Goal: Task Accomplishment & Management: Use online tool/utility

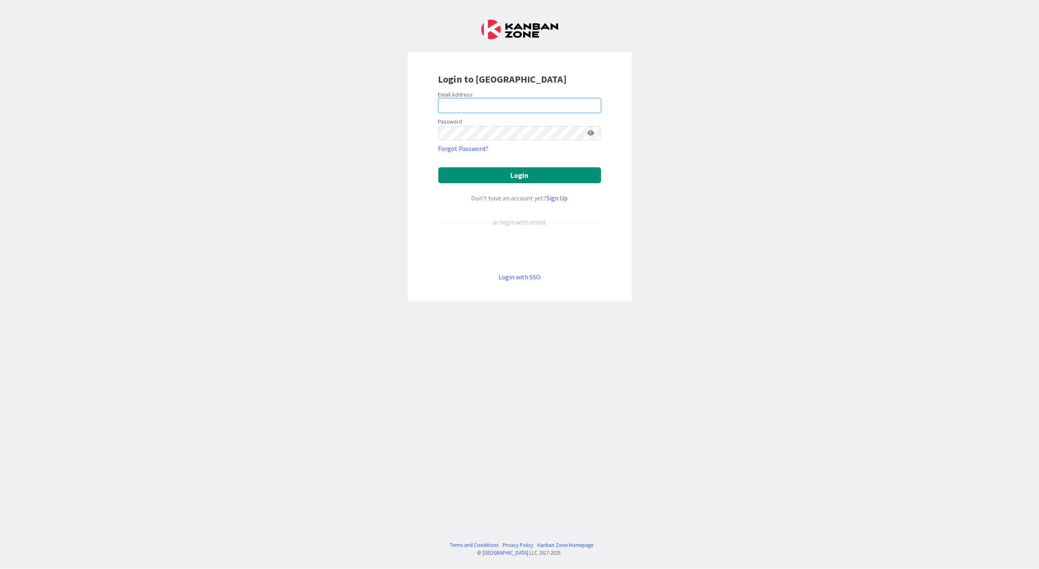
click at [532, 106] on input "email" at bounding box center [520, 105] width 163 height 15
type input "[PERSON_NAME][EMAIL_ADDRESS][DOMAIN_NAME]"
click at [522, 176] on button "Login" at bounding box center [520, 175] width 163 height 16
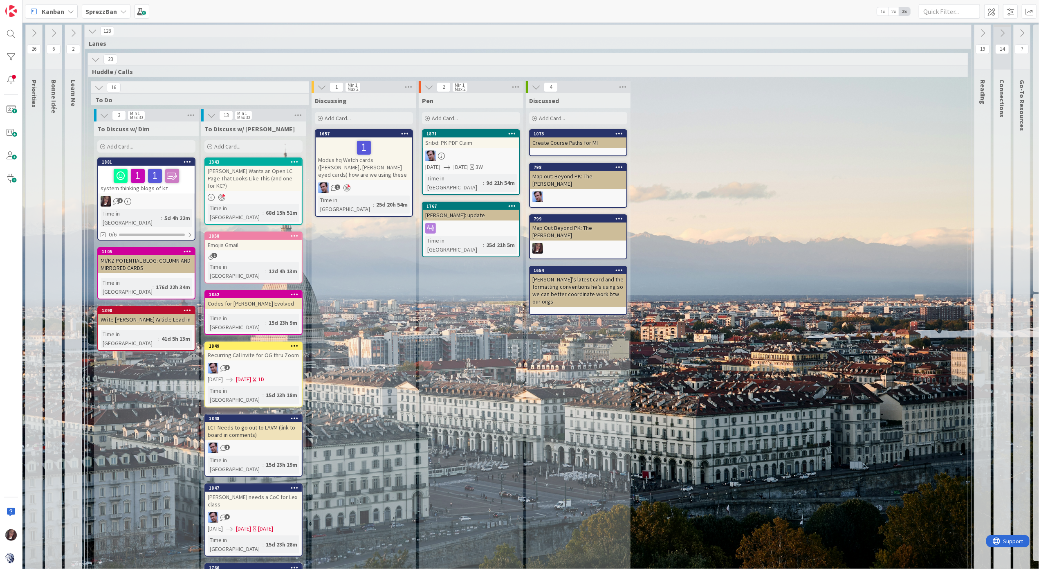
click at [235, 149] on span "Add Card..." at bounding box center [227, 146] width 26 height 7
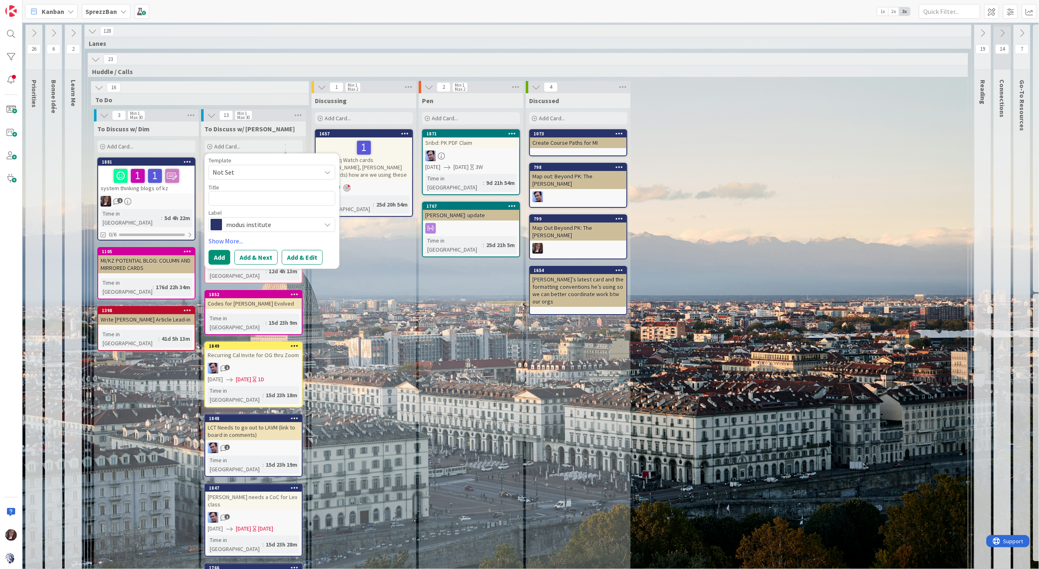
type textarea "x"
type textarea "O"
type textarea "x"
type textarea "OA"
type textarea "x"
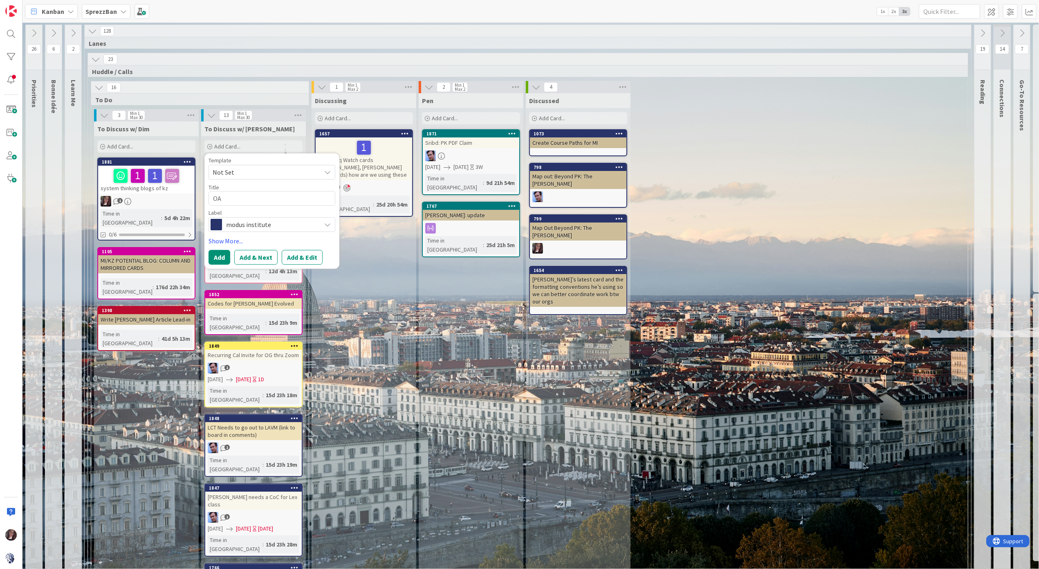
type textarea "OA"
type textarea "x"
type textarea "OA"
type textarea "x"
type textarea "OA:"
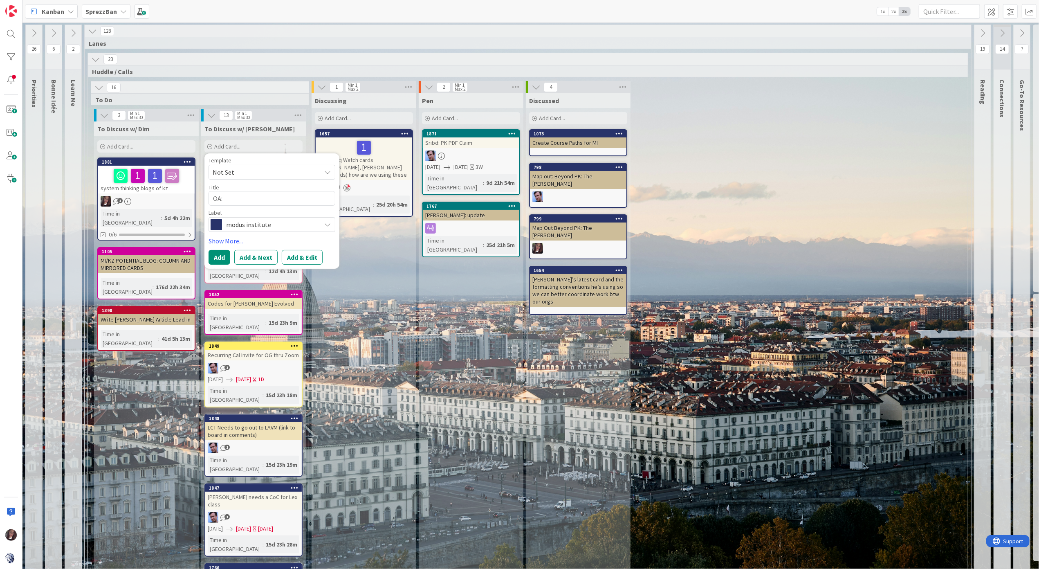
type textarea "x"
type textarea "OA:"
type textarea "x"
type textarea "OA: U"
type textarea "x"
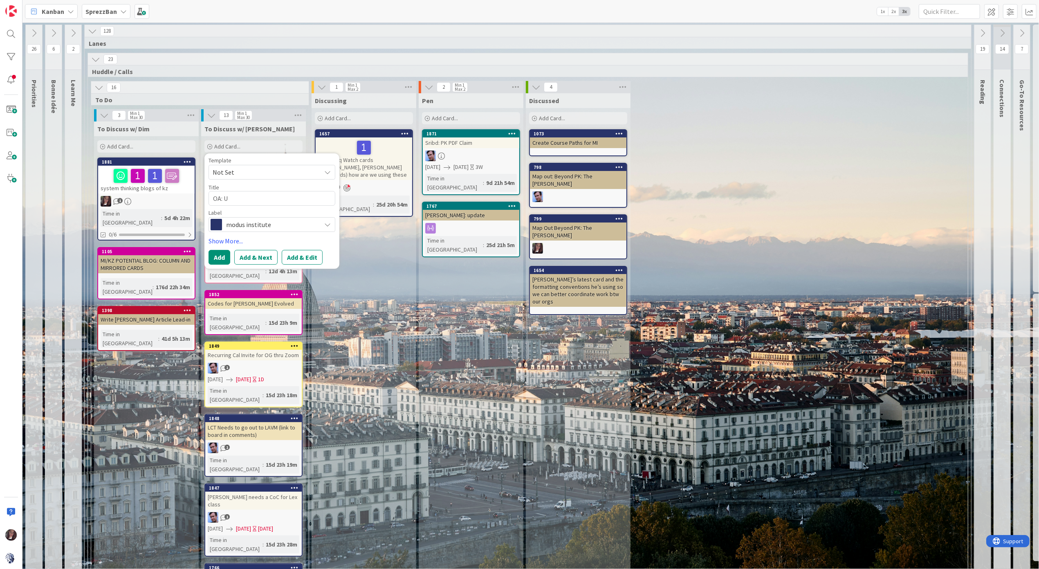
type textarea "OA: Up"
type textarea "x"
type textarea "OA: Upl"
type textarea "x"
type textarea "OA: Uplo"
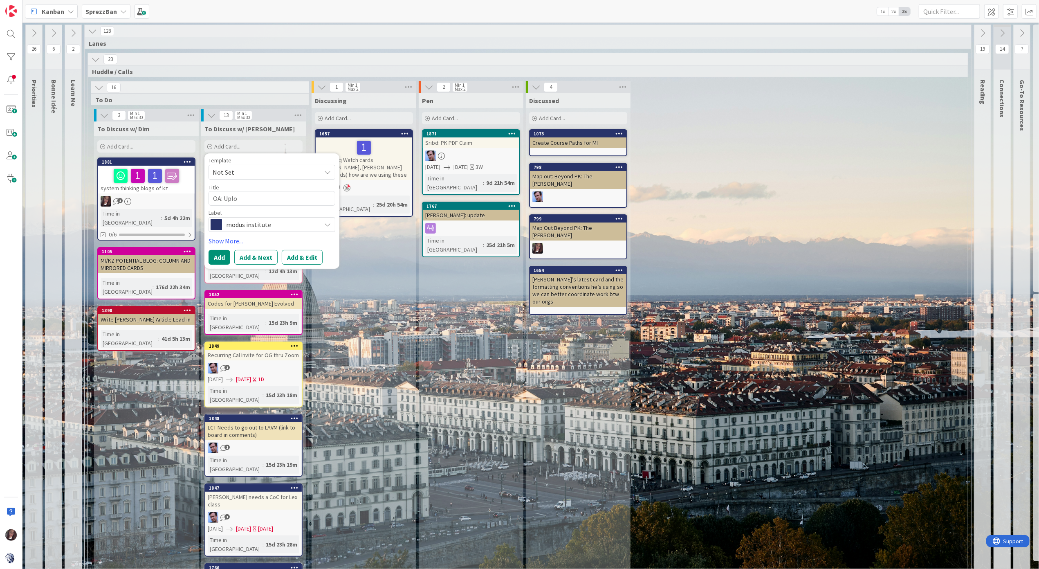
type textarea "x"
type textarea "OA: Uploa"
type textarea "x"
type textarea "OA: Upload"
type textarea "x"
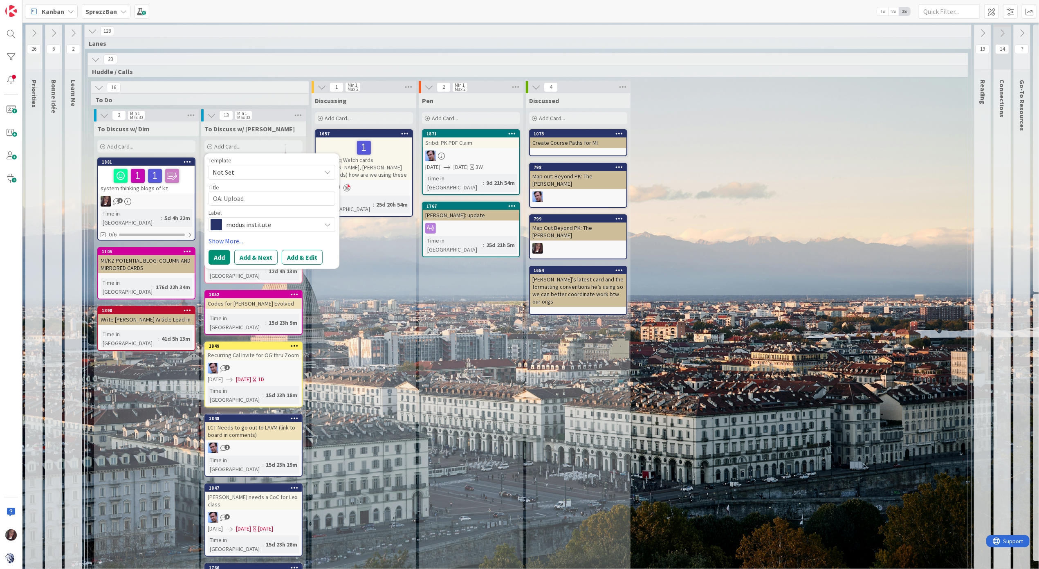
type textarea "OA: Uploadi"
type textarea "x"
type textarea "OA: Uploadin"
type textarea "x"
type textarea "OA: Uploading"
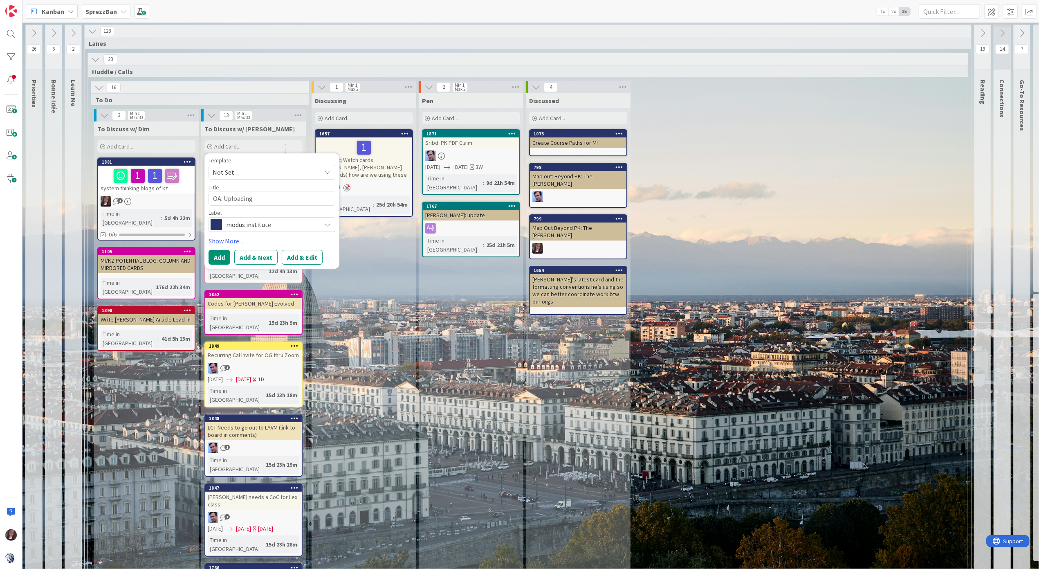
type textarea "x"
type textarea "OA: Uploading"
type textarea "x"
type textarea "OA: Uploading o"
type textarea "x"
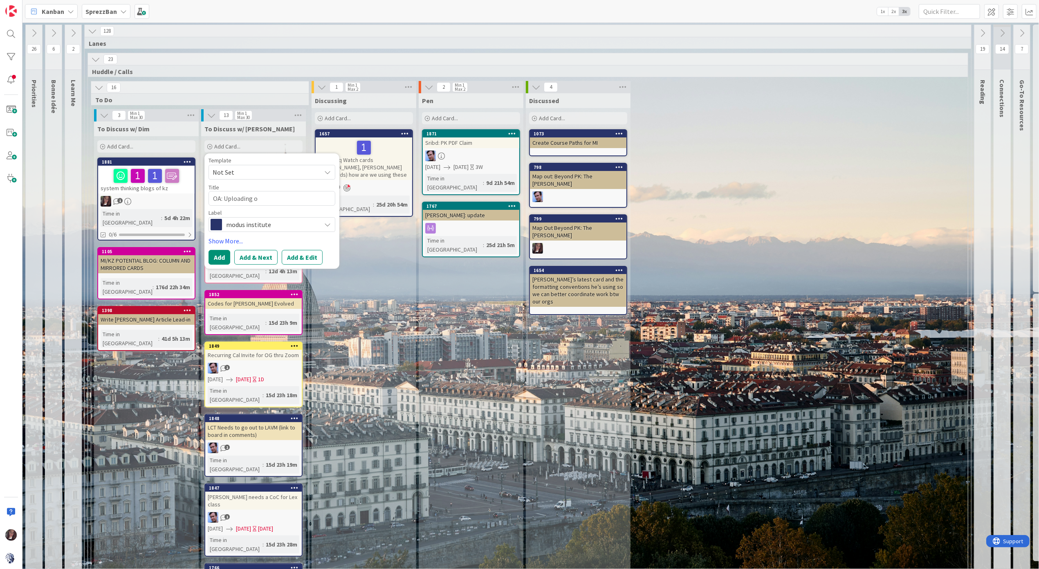
type textarea "OA: Uploading ou"
type textarea "x"
type textarea "OA: Uploading our"
type textarea "x"
type textarea "OA: Uploading our"
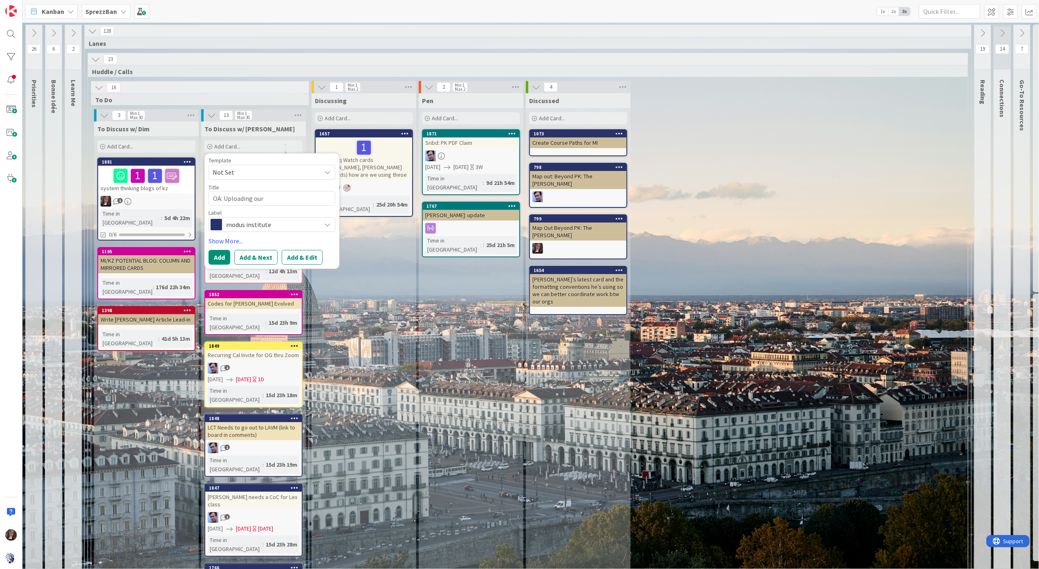
type textarea "x"
type textarea "OA: Uploading our t"
type textarea "x"
type textarea "OA: Uploading our tr"
type textarea "x"
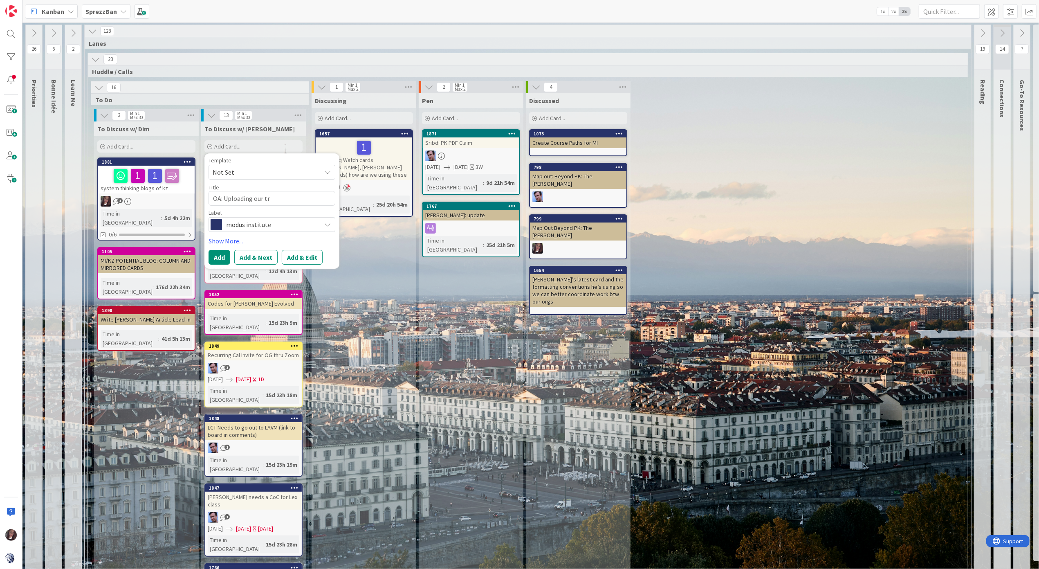
type textarea "OA: Uploading our tra"
type textarea "x"
type textarea "OA: Uploading our [PERSON_NAME]"
type textarea "x"
type textarea "OA: Uploading our [PERSON_NAME]"
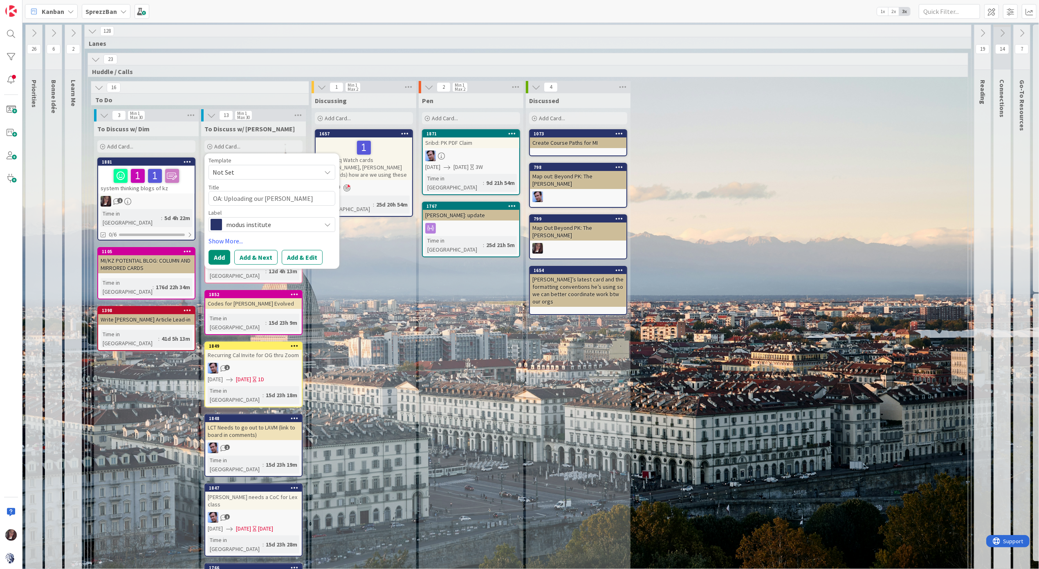
type textarea "x"
type textarea "OA: Uploading our tranin"
type textarea "x"
type textarea "OA: Uploading our traning"
type textarea "x"
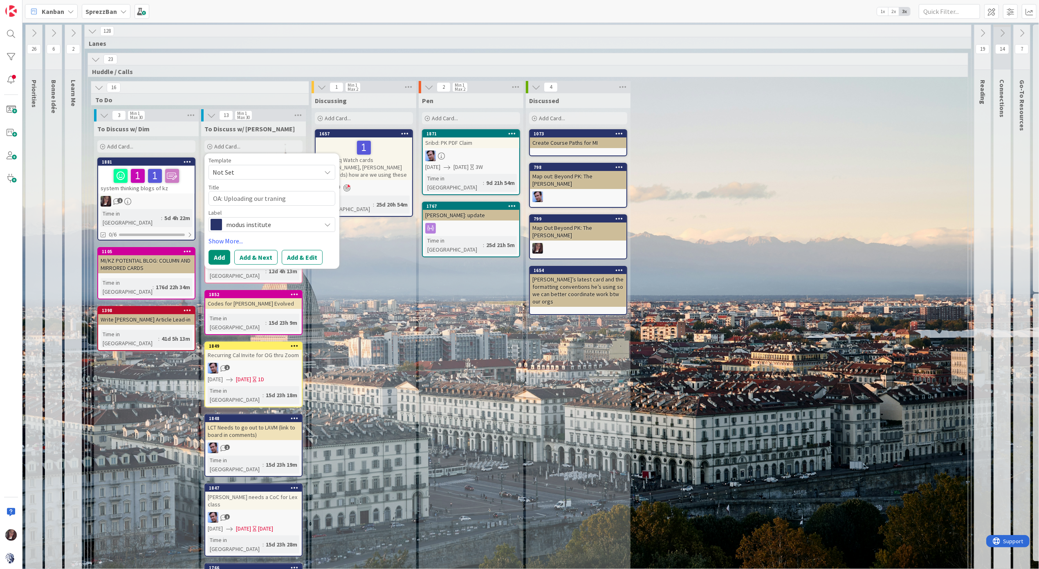
type textarea "OA: Uploading our traning"
type textarea "x"
type textarea "OA: Uploading our traning s"
type textarea "x"
type textarea "OA: Uploading our traning sc"
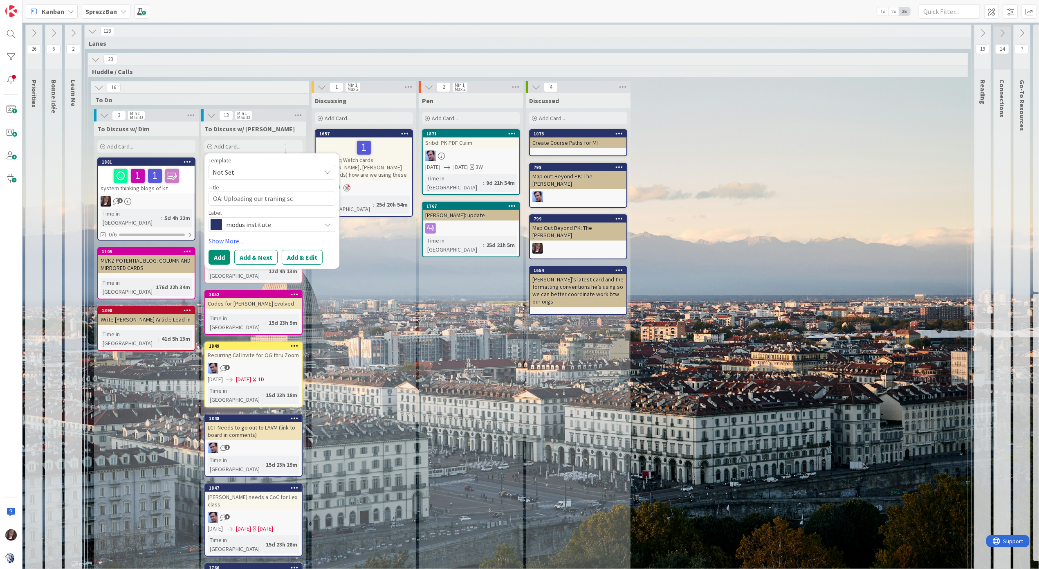
type textarea "x"
type textarea "OA: Uploading our traning sch"
type textarea "x"
type textarea "OA: Uploading our traning sched"
type textarea "x"
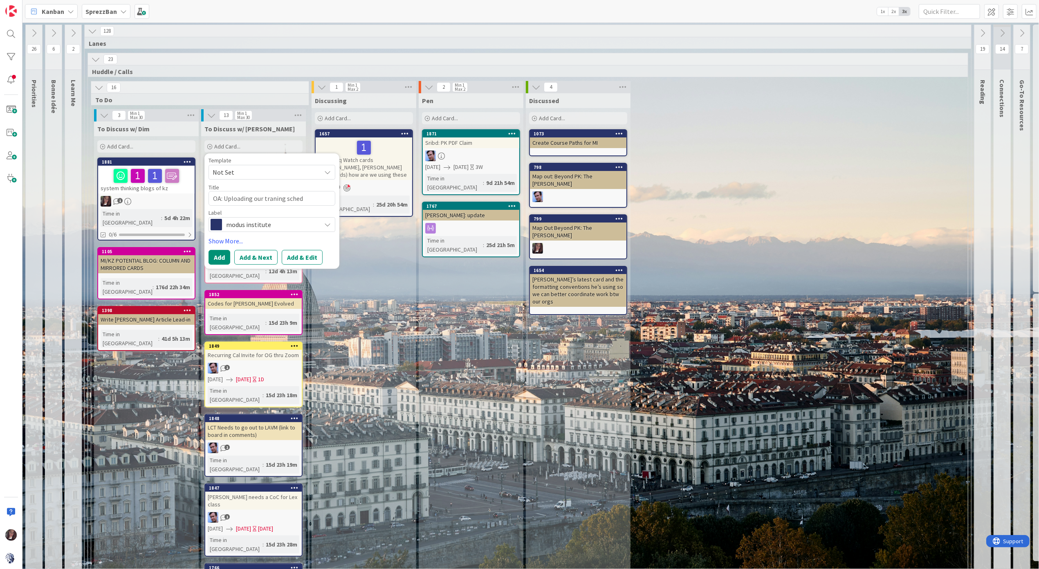
type textarea "OA: Uploading our traning sched"
type textarea "x"
type textarea "OA: Uploading our traning sched a"
type textarea "x"
type textarea "OA: Uploading our traning sched an"
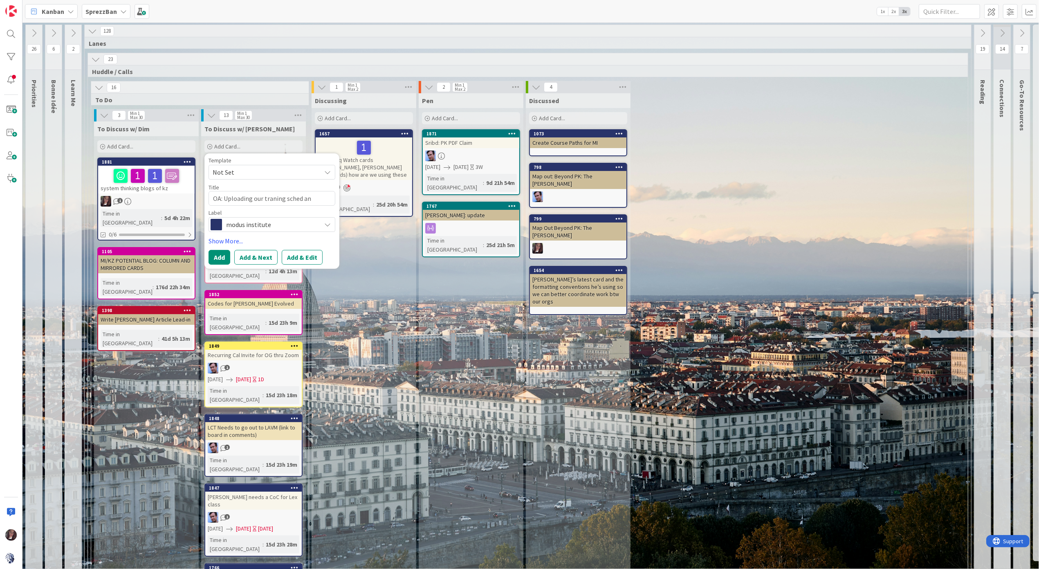
type textarea "x"
type textarea "OA: Uploading our traning sched and"
type textarea "x"
type textarea "OA: Uploading our traning sched and"
type textarea "x"
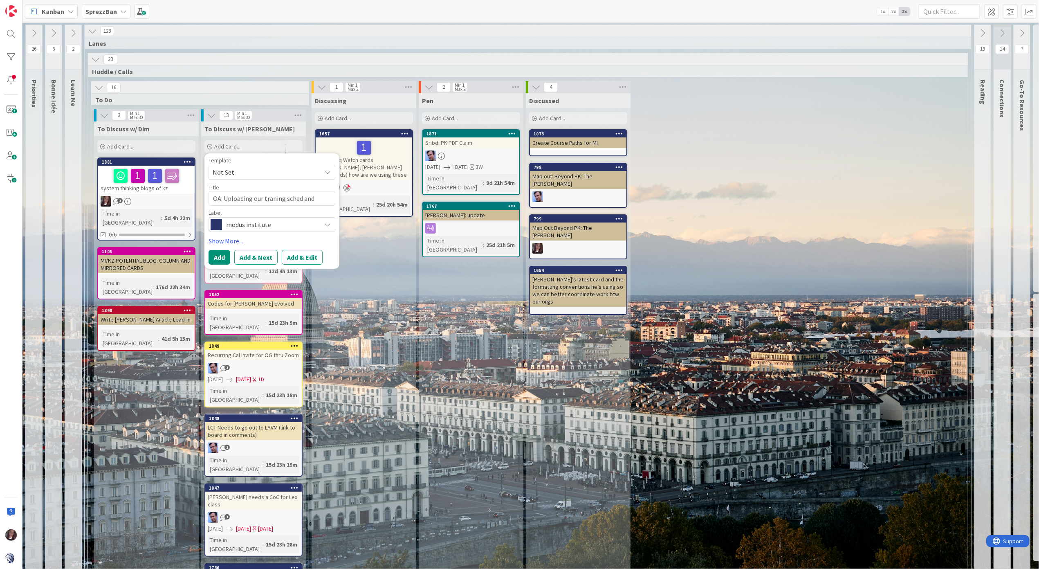
type textarea "OA: Uploading our traning sched and d"
type textarea "x"
type textarea "OA: Uploading our traning sched and de"
type textarea "x"
type textarea "OA: Uploading our traning sched and det"
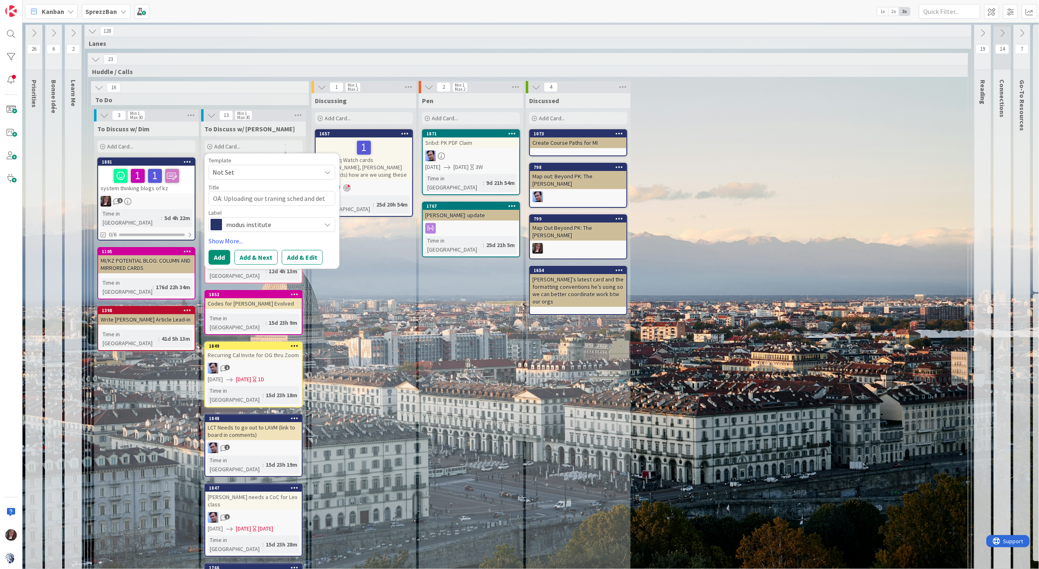
type textarea "x"
type textarea "OA: Uploading our traning sched and deta"
type textarea "x"
type textarea "OA: Uploading our traning sched and detai"
type textarea "x"
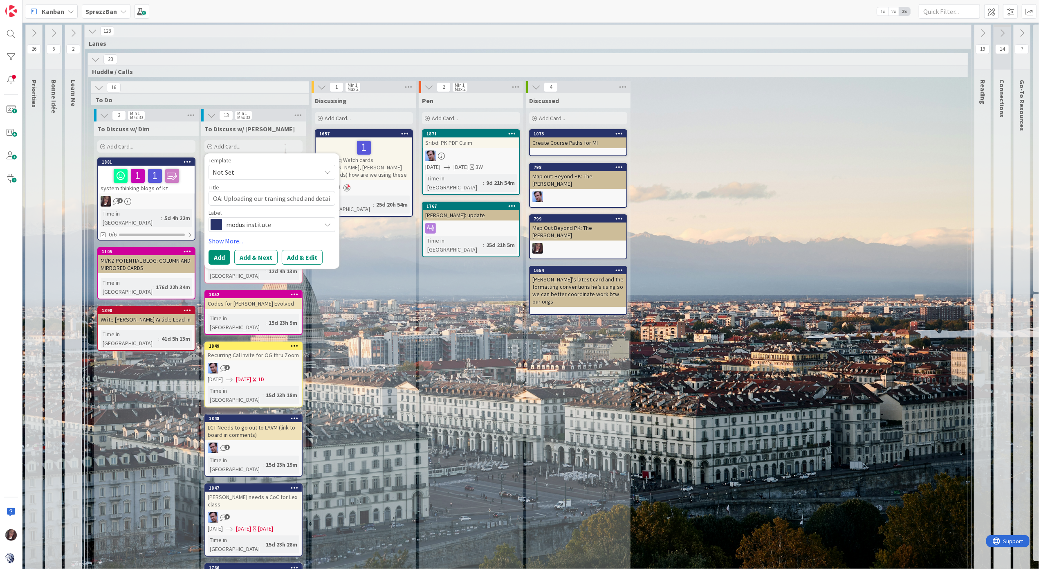
type textarea "OA: Uploading our traning sched and detail"
type textarea "x"
type textarea "OA: Uploading our traning sched and details"
click at [271, 199] on textarea "OA: Uploading our traning sched and details" at bounding box center [272, 203] width 127 height 24
type textarea "x"
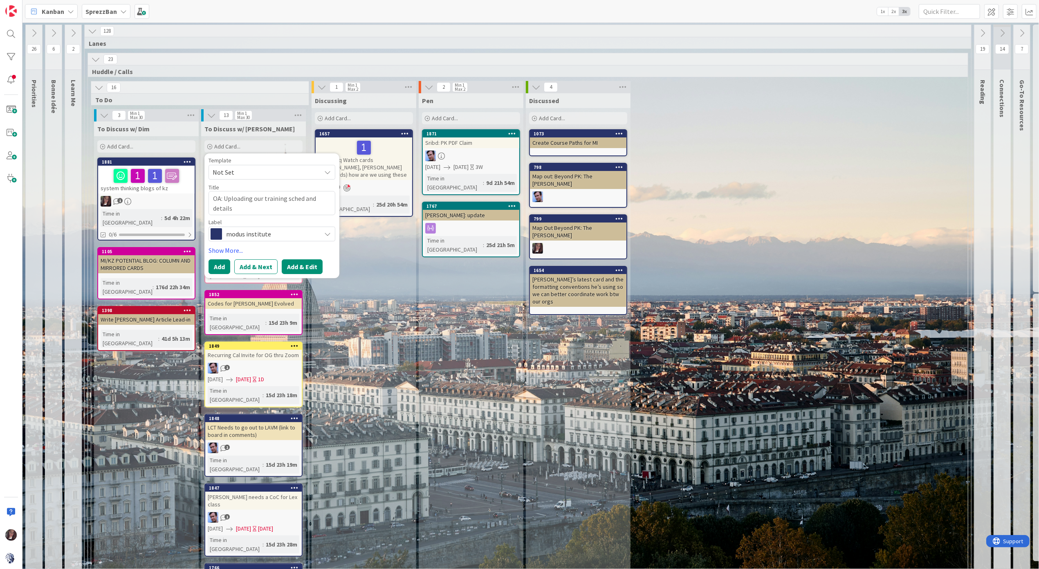
type textarea "OA: Uploading our training sched and details"
click at [305, 264] on button "Add & Edit" at bounding box center [302, 266] width 41 height 15
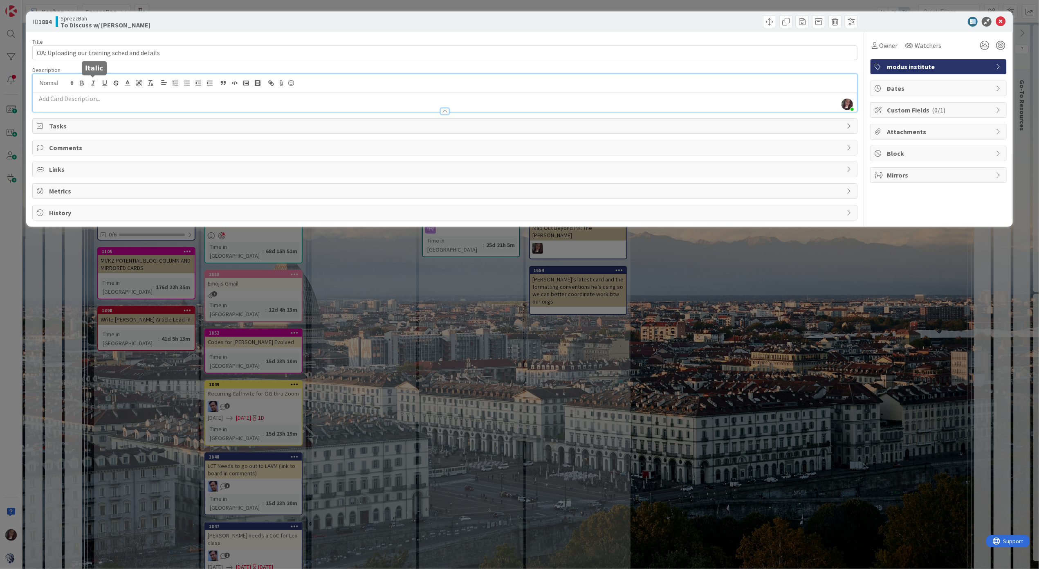
click at [90, 81] on div "[PERSON_NAME] just joined" at bounding box center [445, 93] width 825 height 38
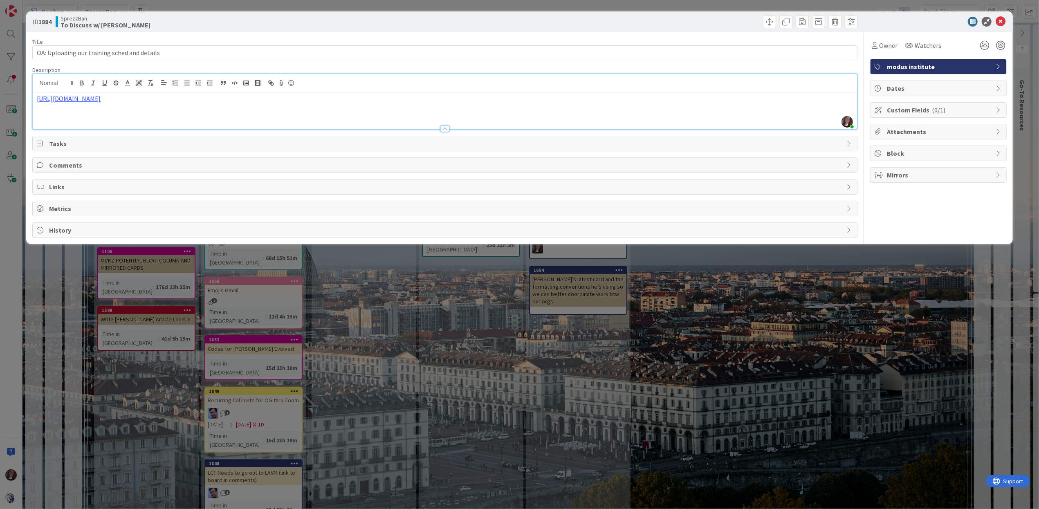
click at [895, 133] on span "Attachments" at bounding box center [939, 132] width 105 height 10
click at [956, 151] on icon at bounding box center [958, 151] width 8 height 7
click at [950, 144] on input "file" at bounding box center [950, 144] width 0 height 0
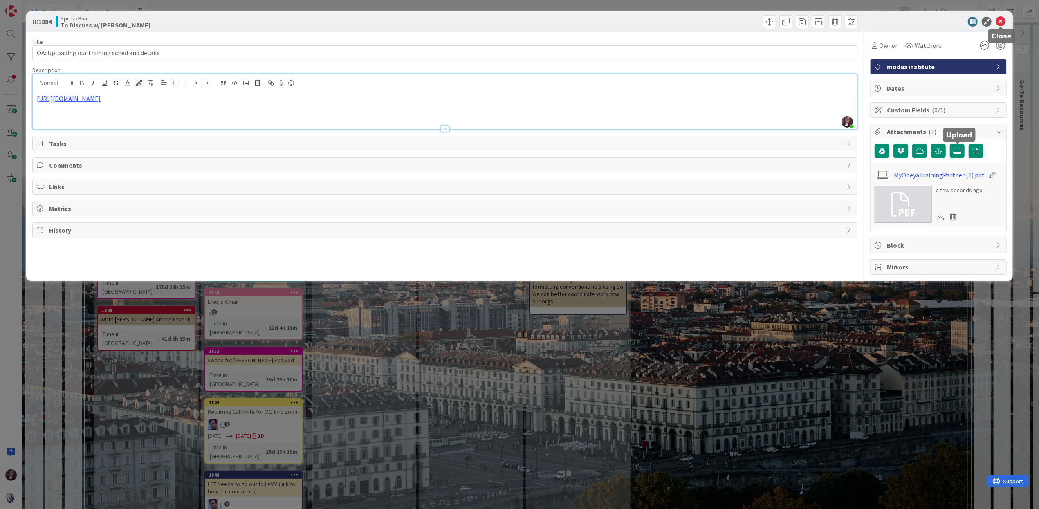
click at [1004, 22] on icon at bounding box center [1001, 22] width 10 height 10
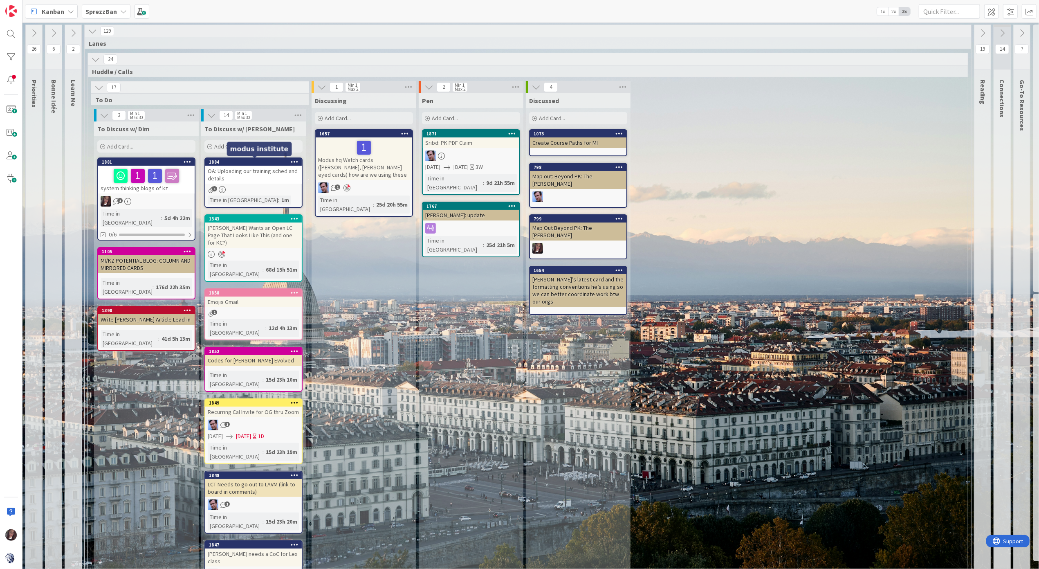
click at [254, 164] on div "1884" at bounding box center [255, 162] width 93 height 6
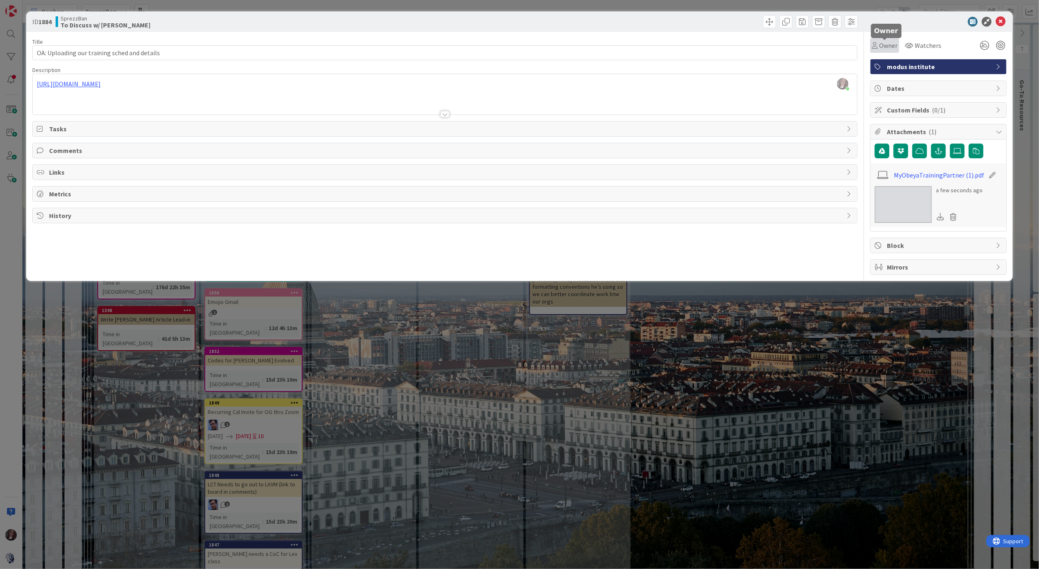
click at [879, 46] on span "Owner" at bounding box center [888, 45] width 18 height 10
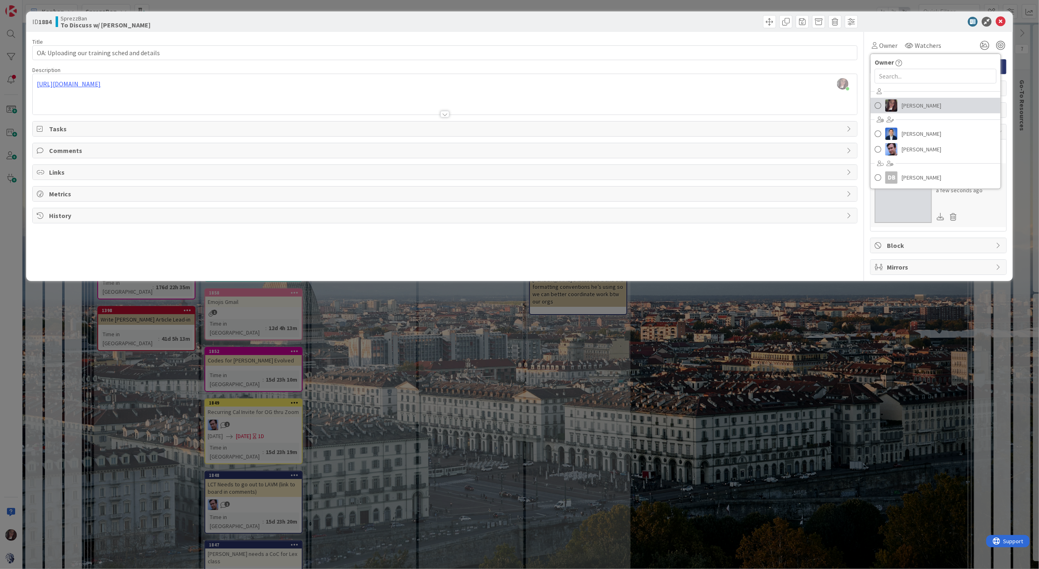
click at [879, 103] on span at bounding box center [878, 105] width 7 height 12
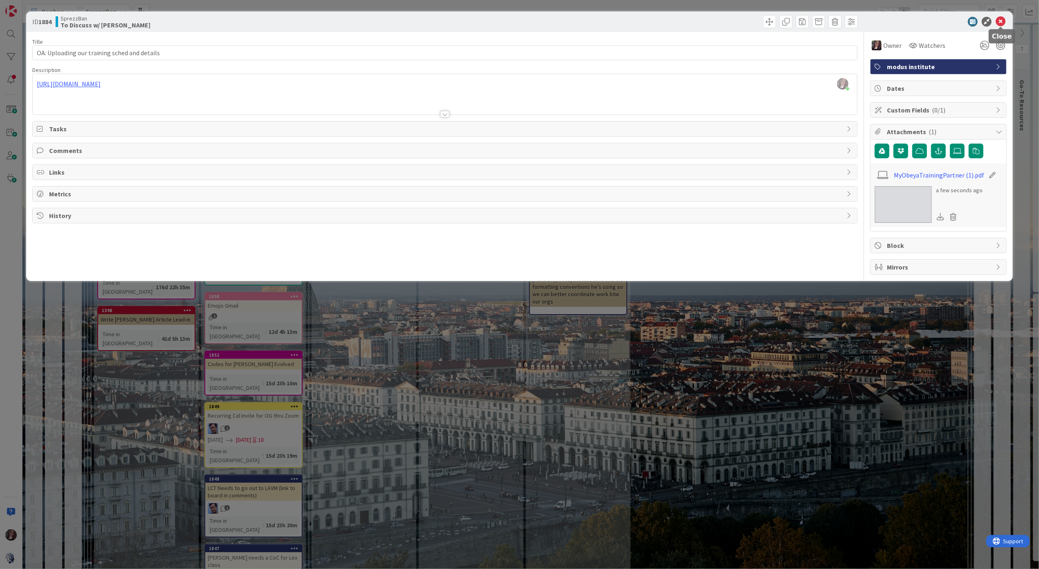
click at [1002, 21] on icon at bounding box center [1001, 22] width 10 height 10
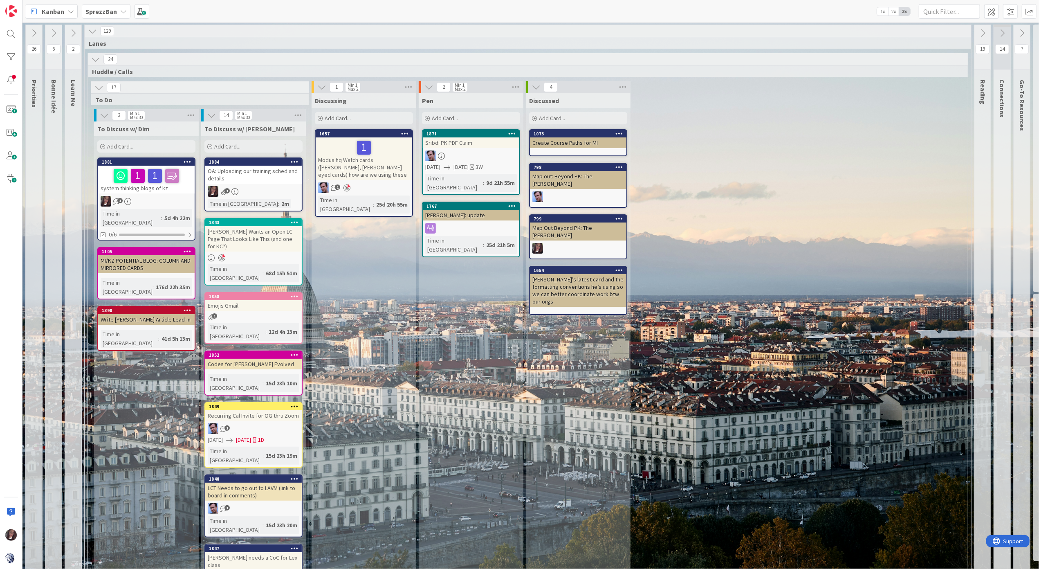
click at [252, 178] on div "OA: Uploading our training sched and details" at bounding box center [253, 175] width 97 height 18
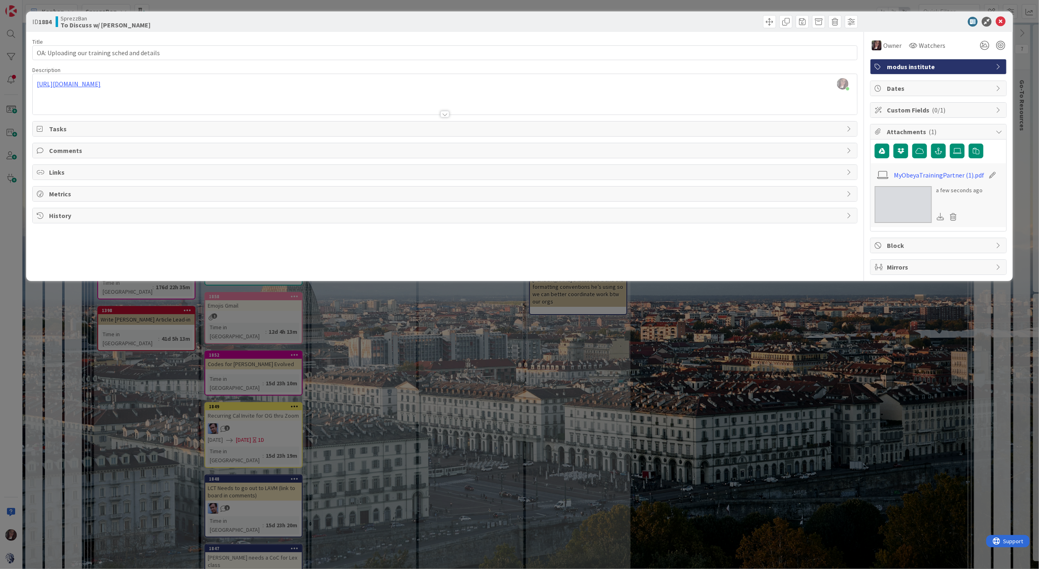
click at [940, 216] on icon at bounding box center [940, 216] width 7 height 7
click at [988, 172] on icon at bounding box center [992, 175] width 11 height 8
click at [988, 173] on div "MyObeyaTrainingPartner (1) .pdf" at bounding box center [939, 175] width 128 height 16
click at [922, 201] on img at bounding box center [903, 204] width 57 height 37
click at [960, 151] on icon at bounding box center [958, 151] width 8 height 7
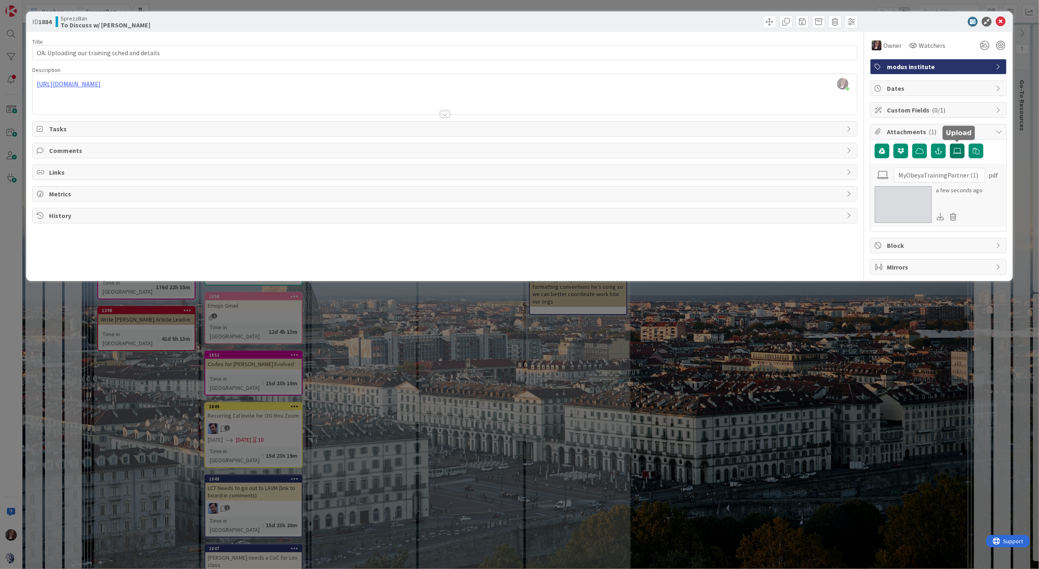
click at [950, 144] on input "file" at bounding box center [950, 144] width 0 height 0
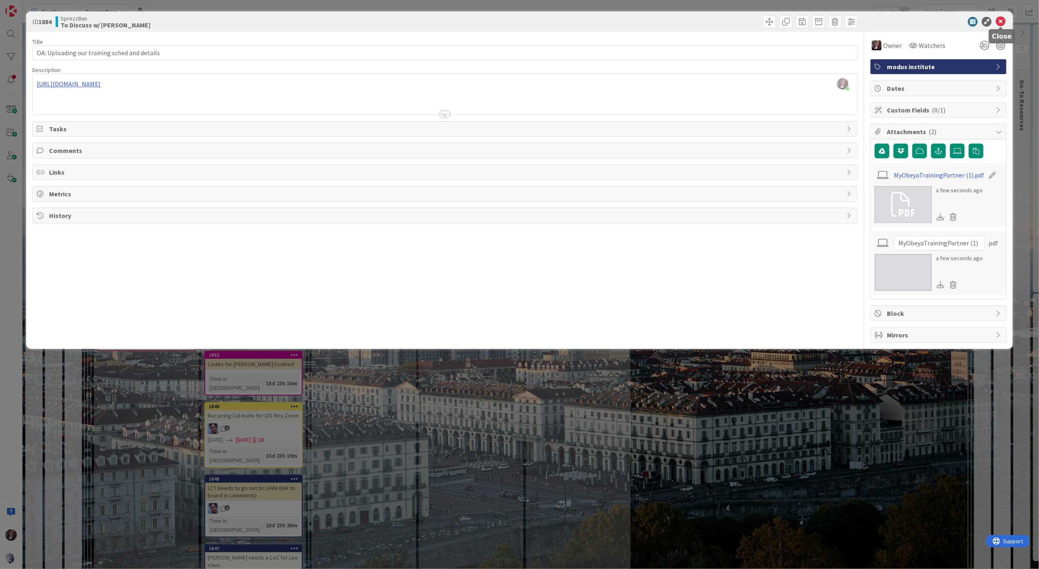
click at [1002, 22] on icon at bounding box center [1001, 22] width 10 height 10
